Goal: Navigation & Orientation: Find specific page/section

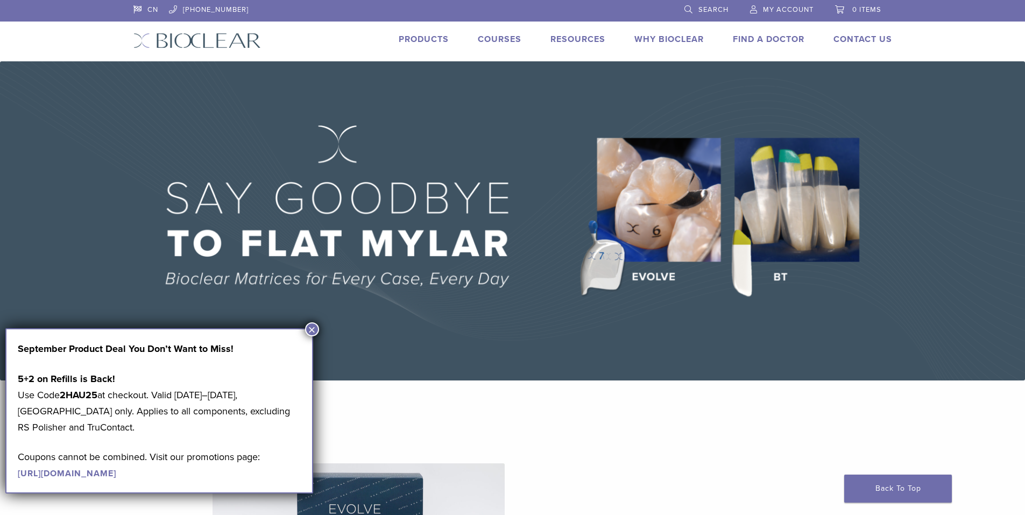
click at [313, 325] on button "×" at bounding box center [312, 329] width 14 height 14
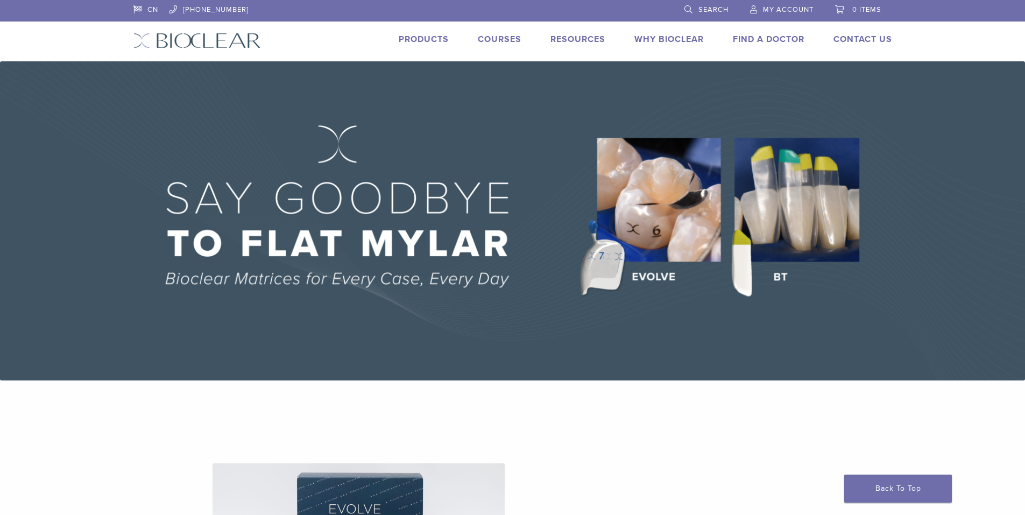
click at [598, 263] on img at bounding box center [512, 220] width 1025 height 319
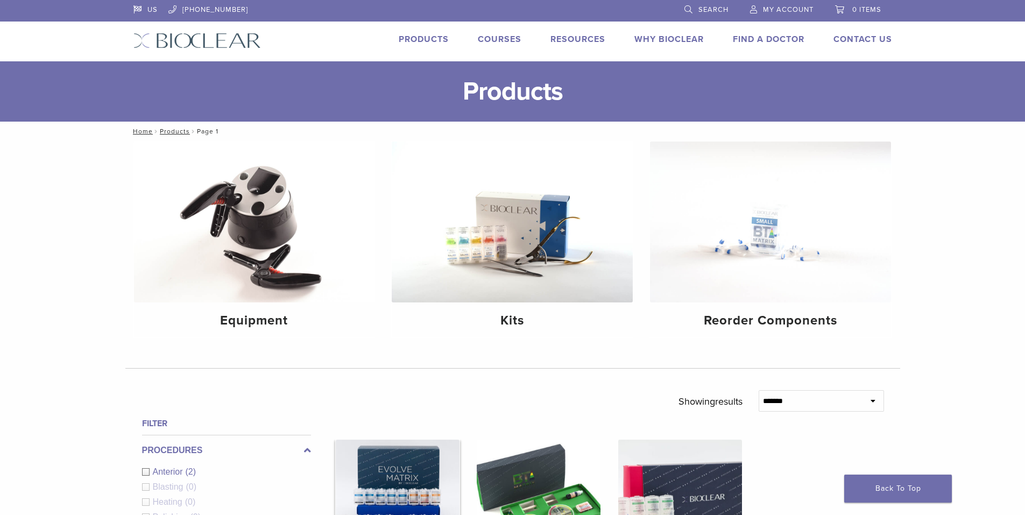
click at [377, 486] on img at bounding box center [398, 502] width 124 height 124
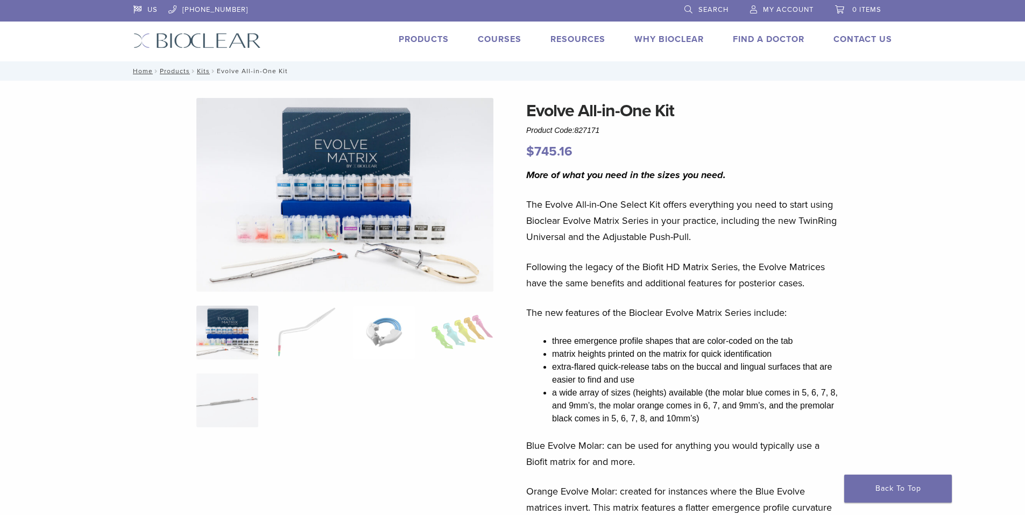
click at [386, 330] on img at bounding box center [384, 333] width 62 height 54
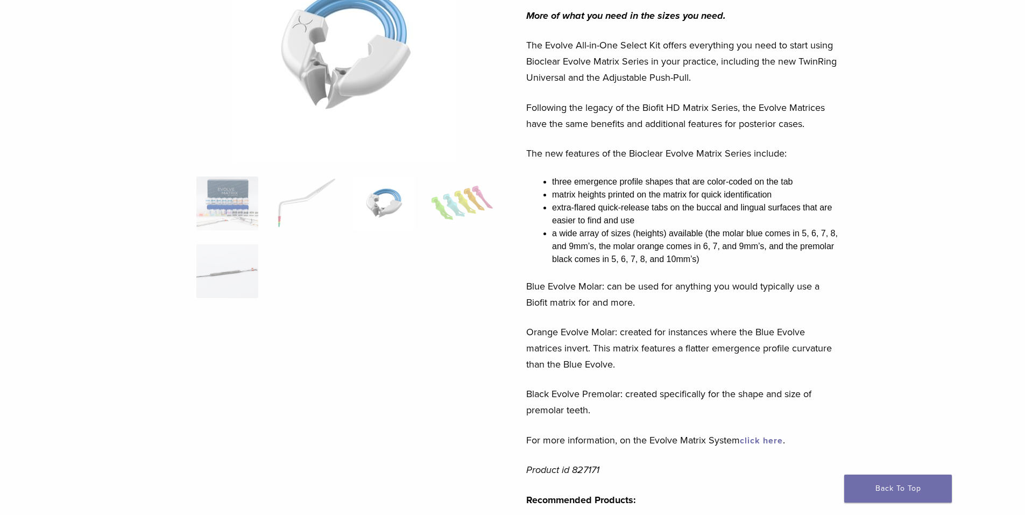
scroll to position [161, 0]
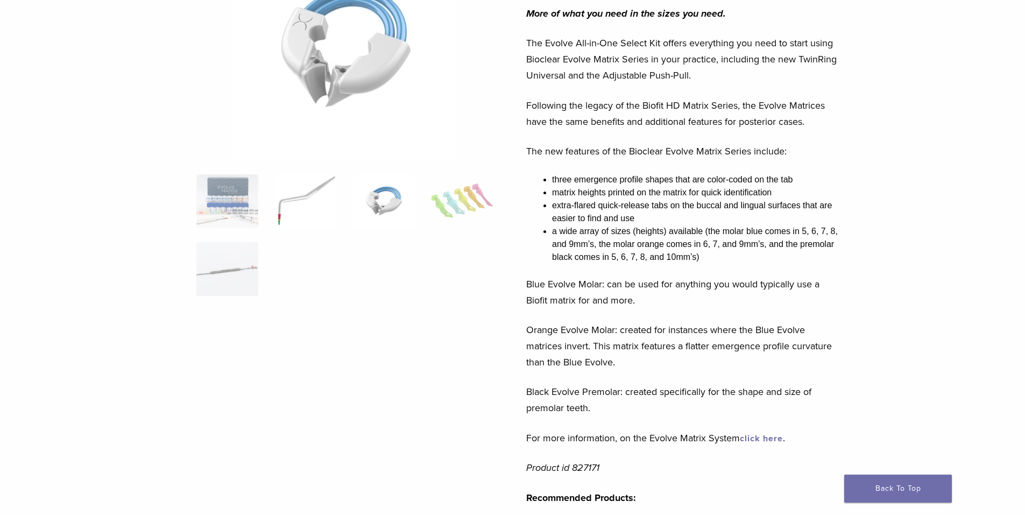
click at [282, 216] on img at bounding box center [306, 201] width 62 height 54
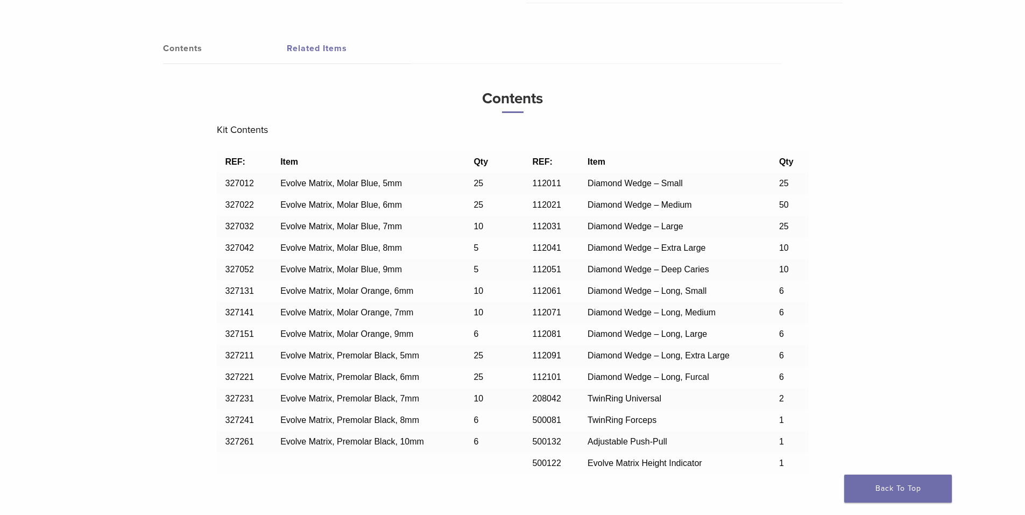
scroll to position [1111, 0]
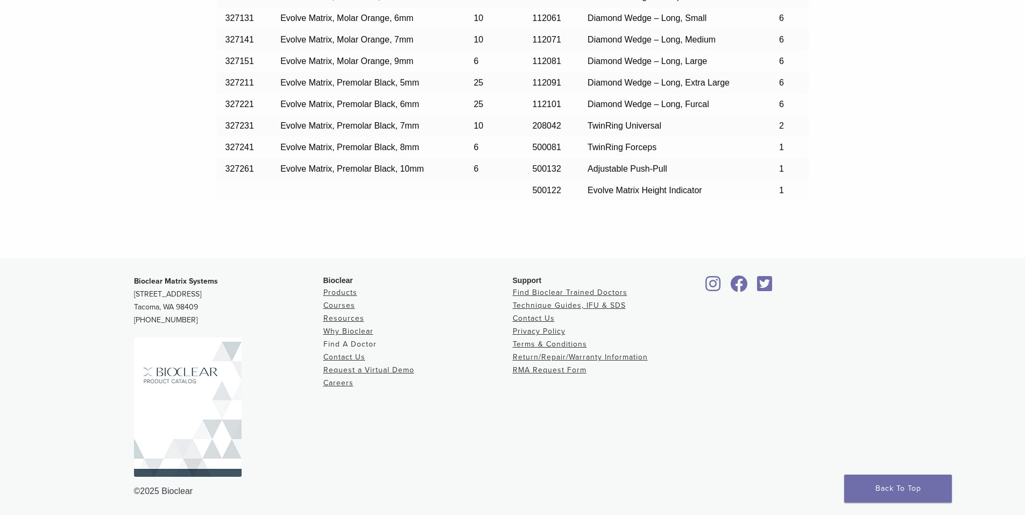
click at [361, 344] on link "Find A Doctor" at bounding box center [349, 344] width 53 height 9
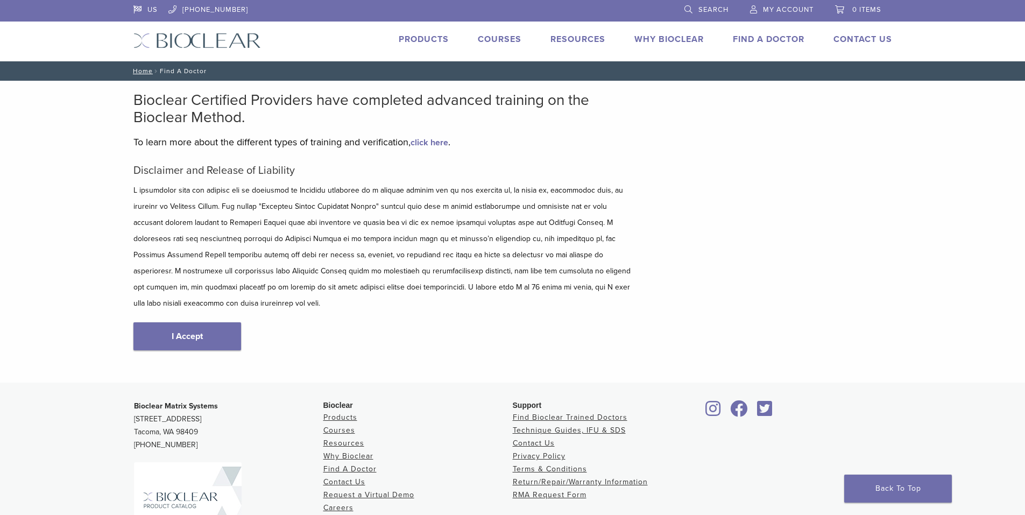
click at [195, 306] on div "Disclaimer and Release of Liability I Accept" at bounding box center [383, 268] width 501 height 208
click at [195, 322] on link "I Accept" at bounding box center [187, 336] width 108 height 28
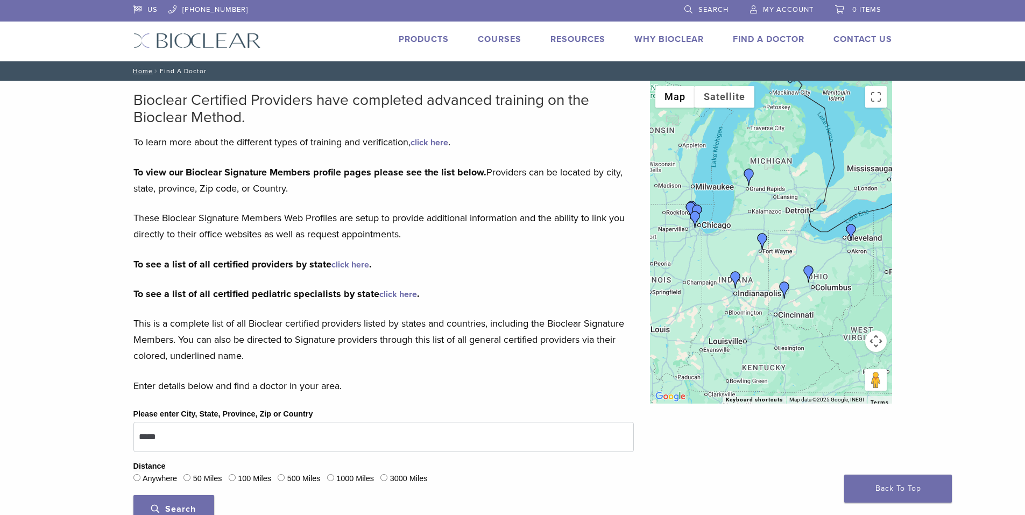
click at [750, 175] on img "Dr. Urszula Firlik" at bounding box center [749, 176] width 17 height 17
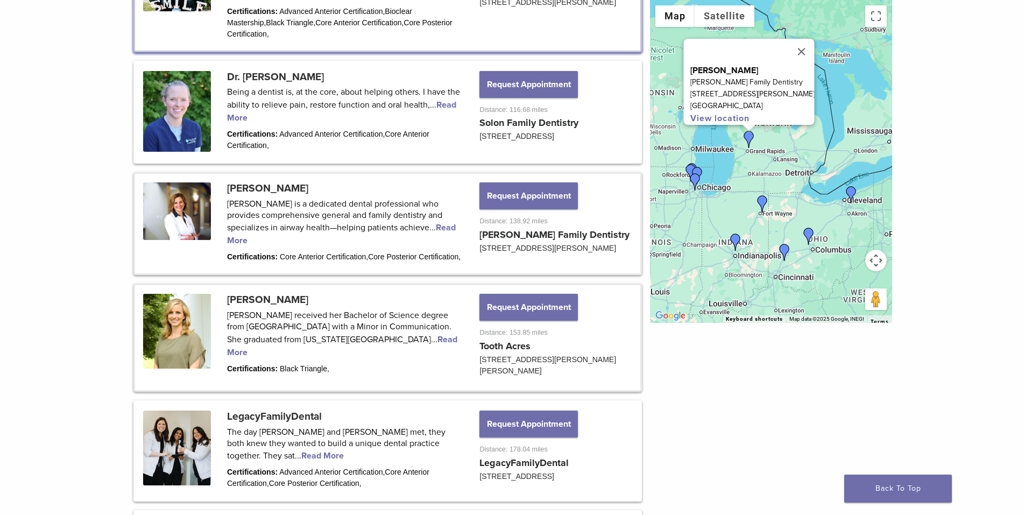
scroll to position [611, 0]
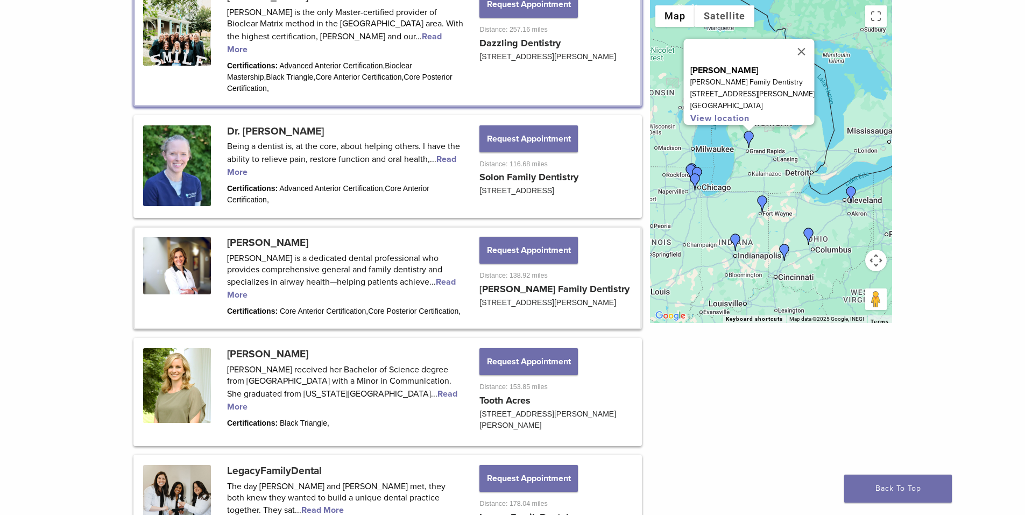
click at [694, 180] on img "Dr. Margaret Radziszewski" at bounding box center [695, 181] width 17 height 17
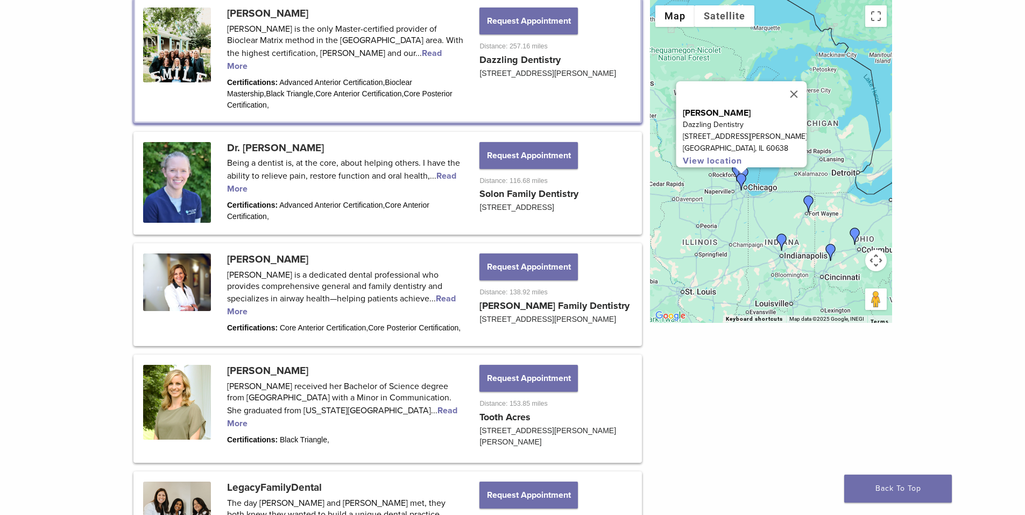
scroll to position [592, 0]
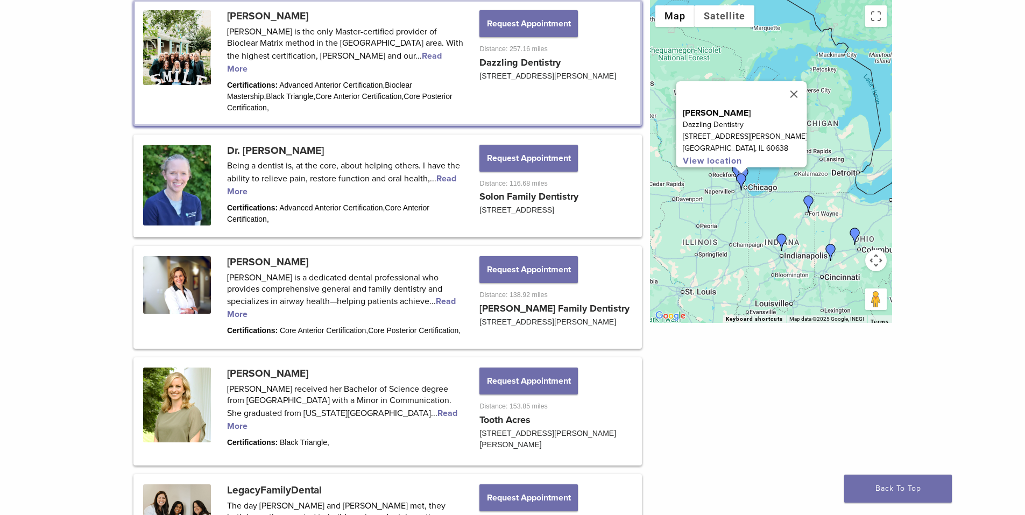
click at [733, 171] on img "Dr. Kathy Pawlusiewicz" at bounding box center [737, 172] width 17 height 17
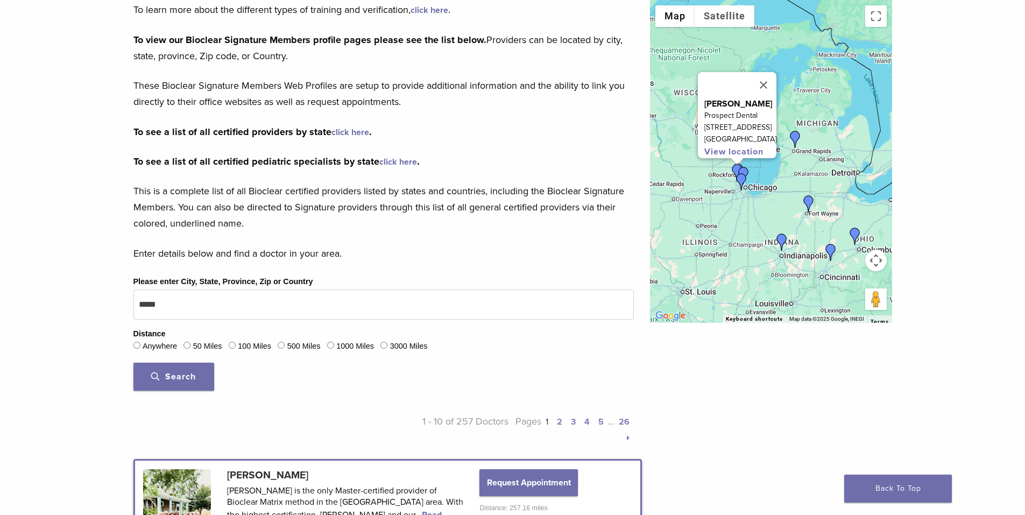
scroll to position [0, 0]
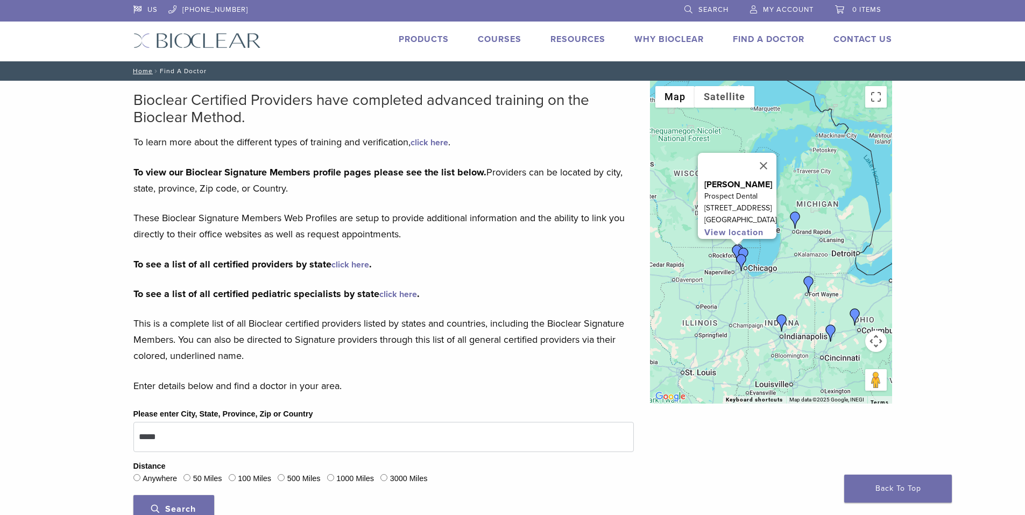
click at [658, 39] on link "Why Bioclear" at bounding box center [669, 39] width 69 height 11
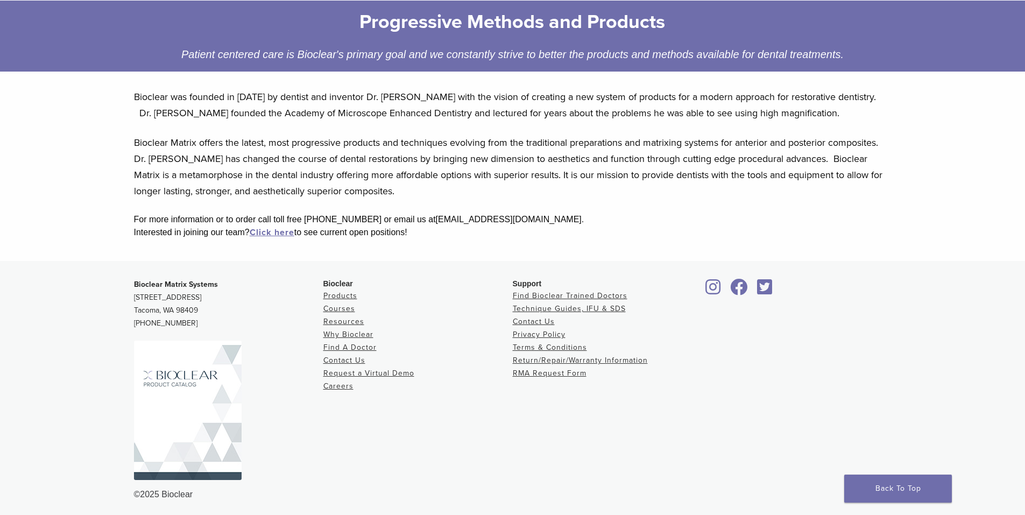
scroll to position [170, 0]
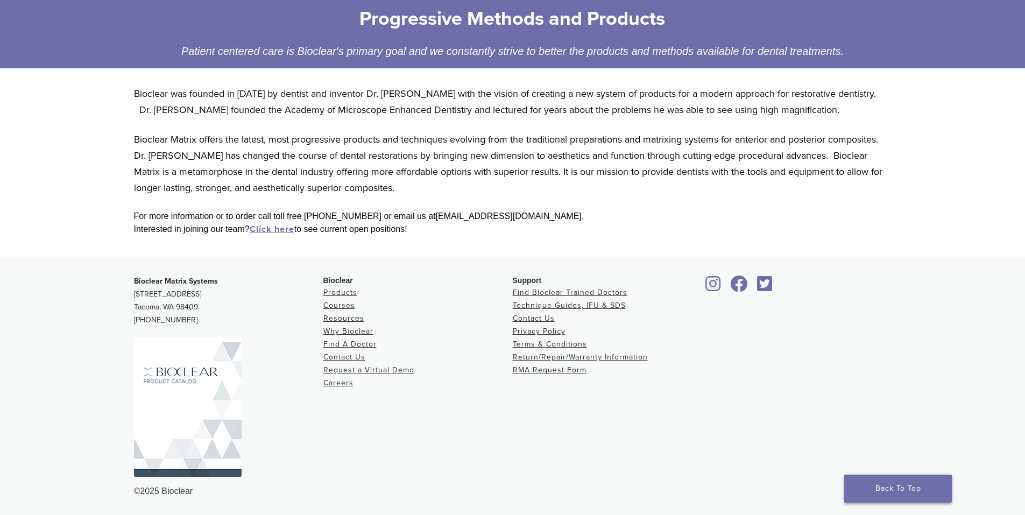
click at [941, 487] on link "Back To Top" at bounding box center [899, 489] width 108 height 28
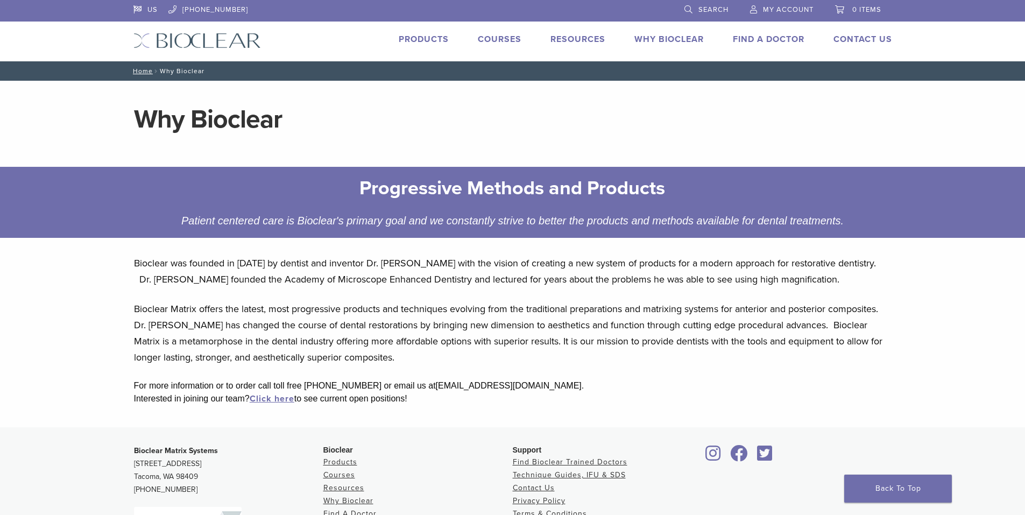
click at [407, 37] on link "Products" at bounding box center [424, 39] width 50 height 11
